Goal: Information Seeking & Learning: Check status

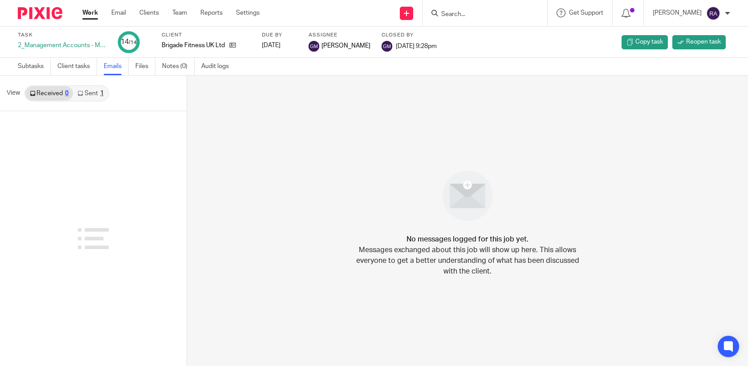
click at [91, 98] on link "Sent 1" at bounding box center [90, 93] width 35 height 14
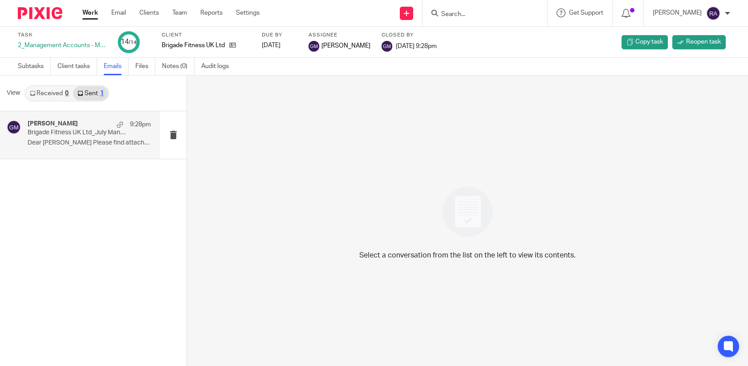
click at [93, 134] on p "Brigade Fitness UK Ltd_July Management Report" at bounding box center [77, 133] width 99 height 8
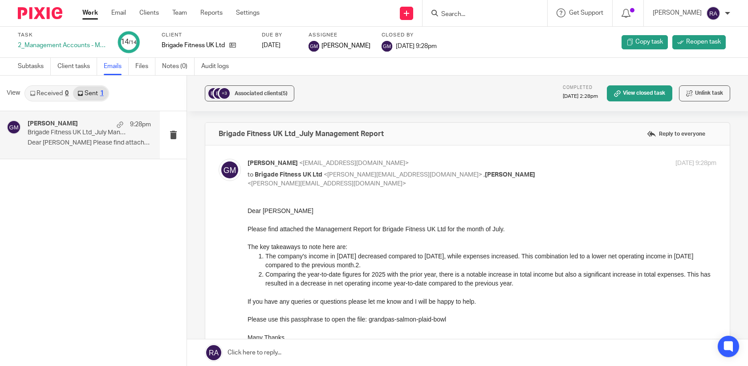
click at [514, 9] on form at bounding box center [487, 13] width 95 height 11
click at [507, 13] on input "Search" at bounding box center [480, 15] width 80 height 8
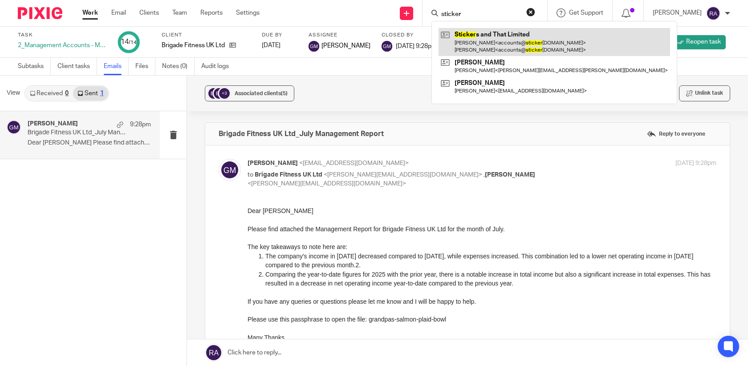
type input "sticker"
click at [506, 37] on link at bounding box center [555, 42] width 232 height 28
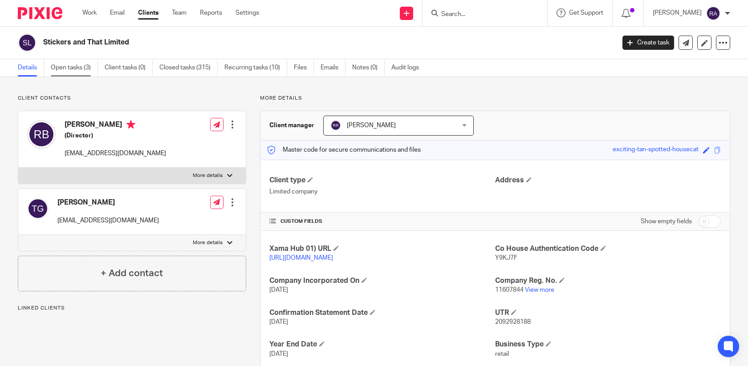
click at [77, 66] on link "Open tasks (3)" at bounding box center [74, 67] width 47 height 17
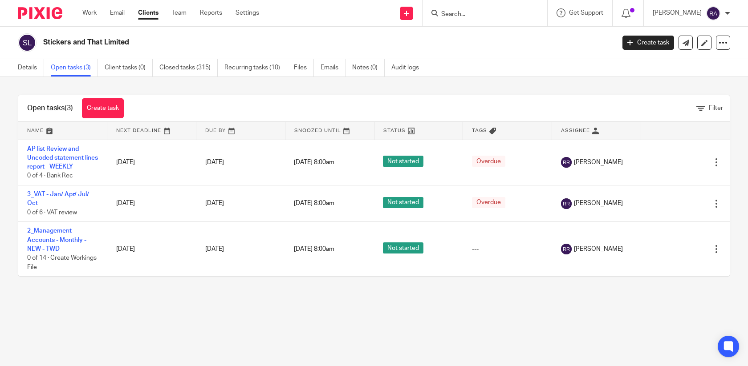
click at [495, 11] on input "Search" at bounding box center [480, 15] width 80 height 8
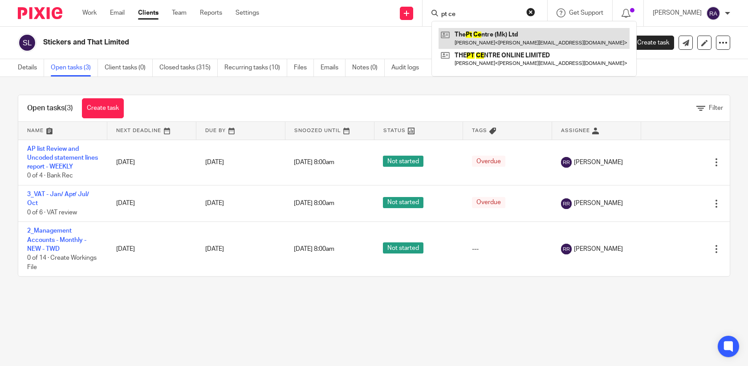
type input "pt ce"
click at [517, 35] on link at bounding box center [534, 38] width 191 height 20
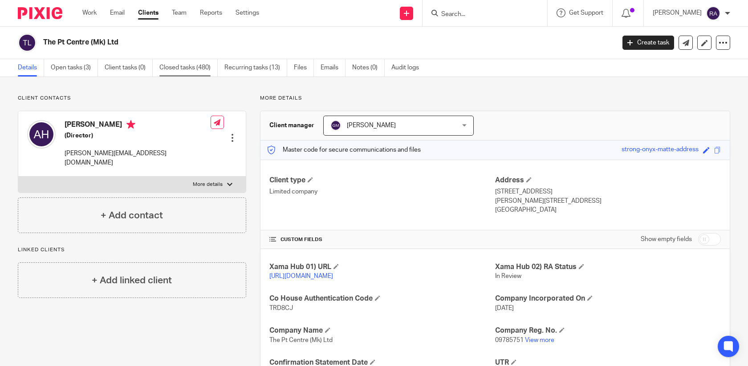
click at [170, 68] on link "Closed tasks (480)" at bounding box center [188, 67] width 58 height 17
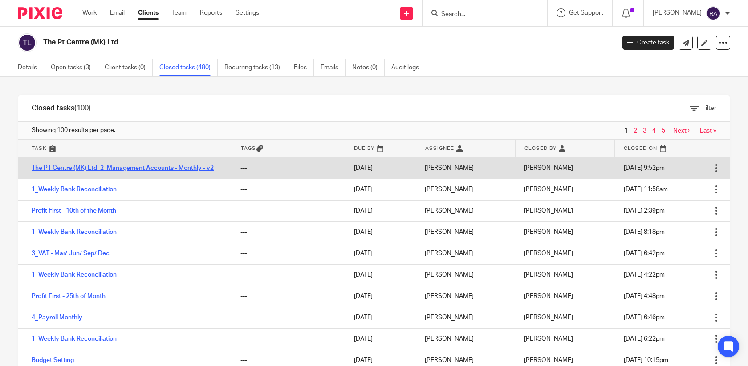
click at [130, 171] on link "The PT Centre (MK) Ltd_2_Management Accounts - Monthly - v2" at bounding box center [123, 168] width 182 height 6
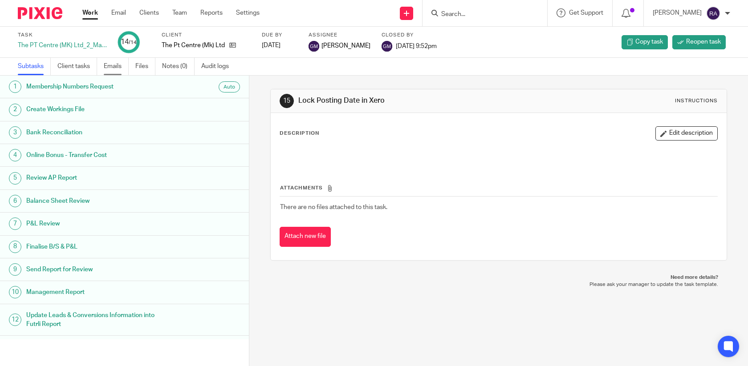
click at [115, 69] on link "Emails" at bounding box center [116, 66] width 25 height 17
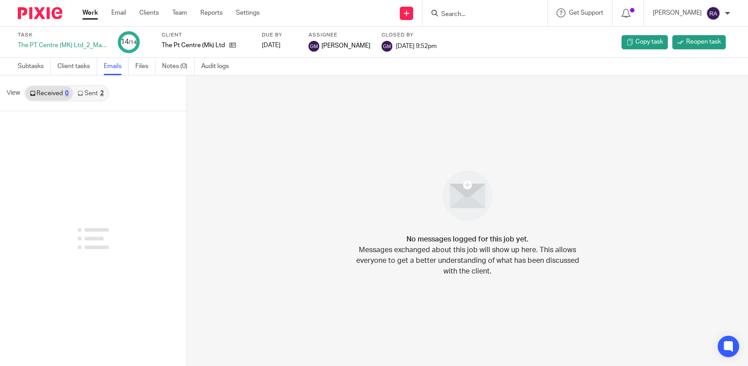
click at [89, 89] on link "Sent 2" at bounding box center [90, 93] width 35 height 14
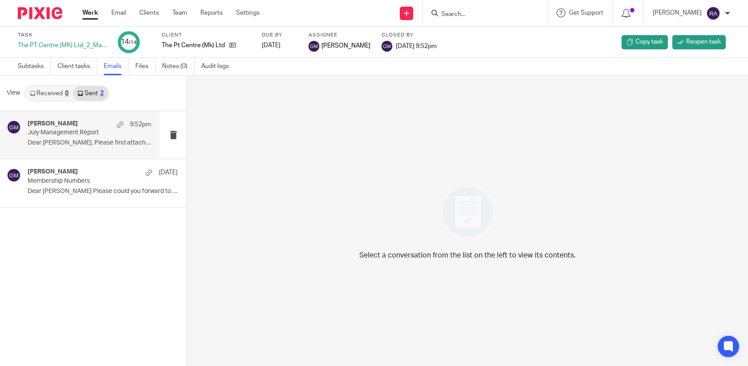
click at [97, 139] on div "Grace Moncada 9:52pm July Management Report Dear Adam, Please find attached the…" at bounding box center [89, 135] width 123 height 30
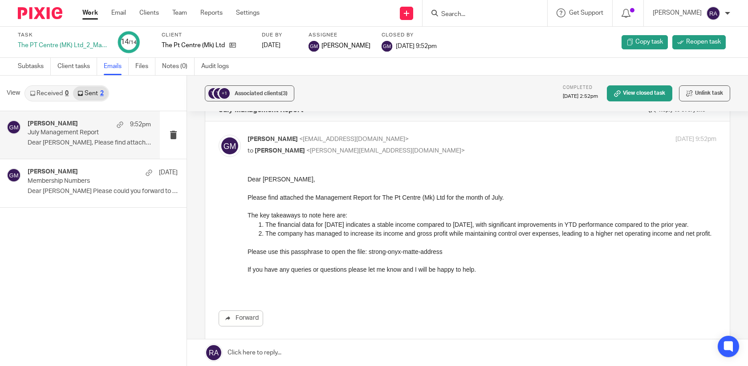
scroll to position [25, 0]
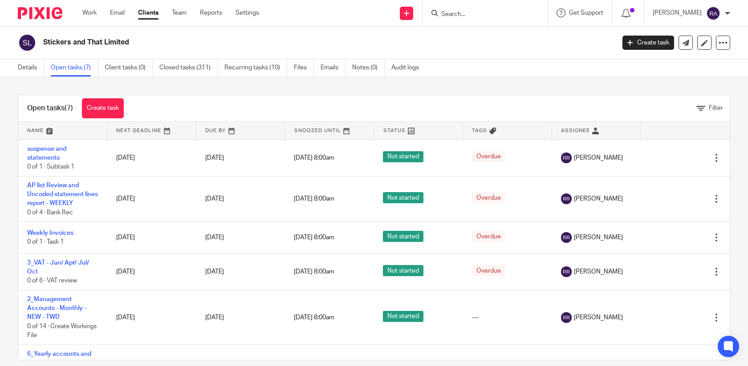
scroll to position [90, 0]
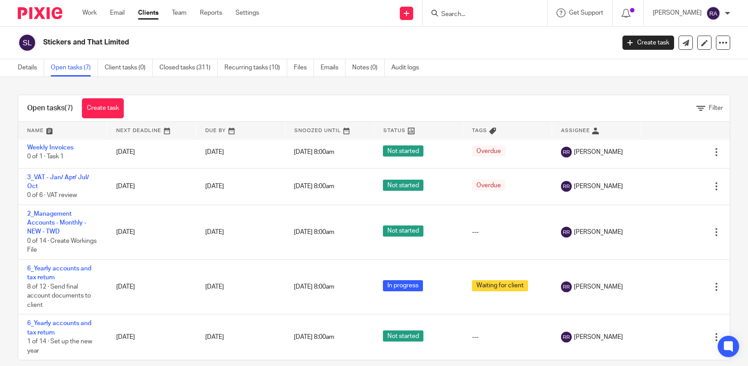
click at [483, 16] on input "Search" at bounding box center [480, 15] width 80 height 8
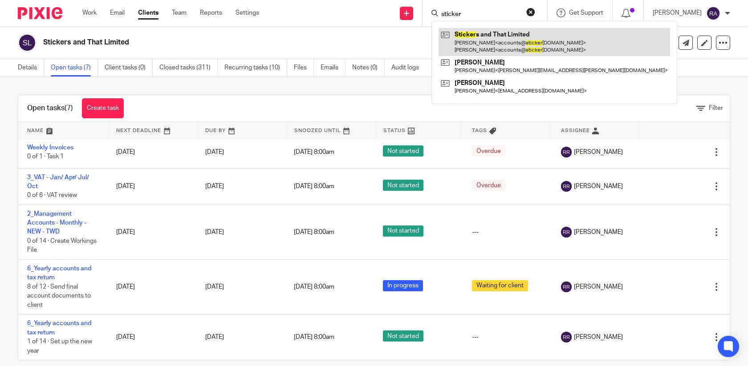
type input "sticker"
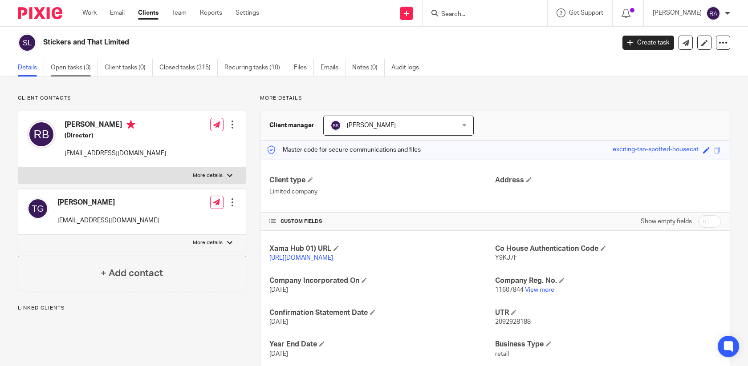
click at [82, 70] on link "Open tasks (3)" at bounding box center [74, 67] width 47 height 17
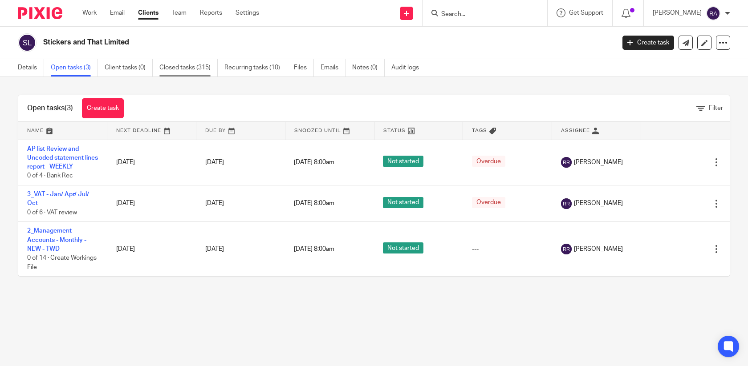
click at [169, 69] on link "Closed tasks (315)" at bounding box center [188, 67] width 58 height 17
